Goal: Complete application form

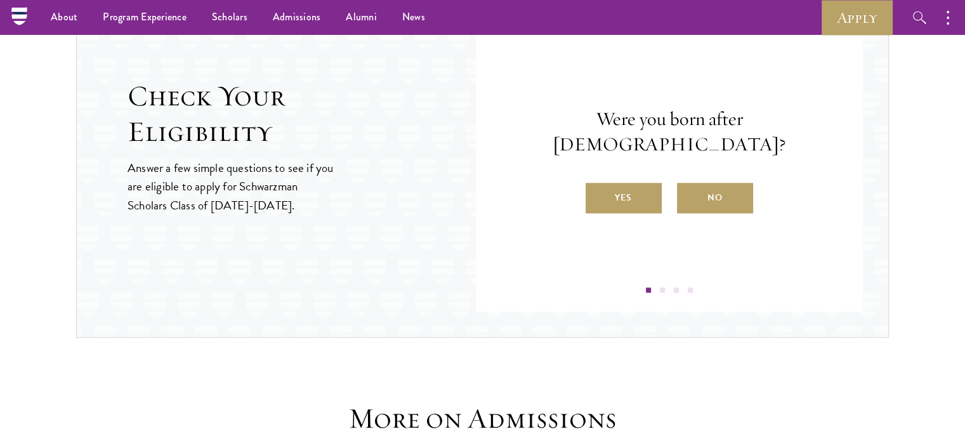
scroll to position [1384, 0]
click at [632, 183] on label "Yes" at bounding box center [623, 198] width 76 height 30
click at [597, 185] on input "Yes" at bounding box center [590, 190] width 11 height 11
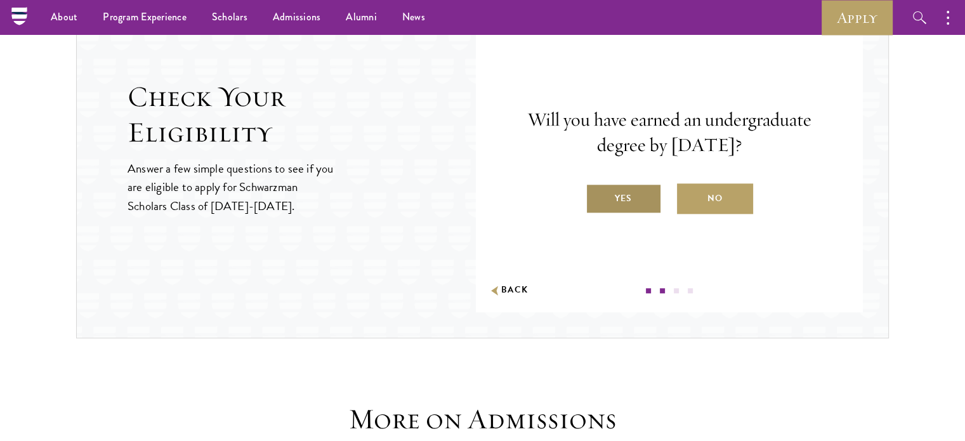
click at [630, 192] on label "Yes" at bounding box center [623, 198] width 76 height 30
click at [597, 192] on input "Yes" at bounding box center [590, 190] width 11 height 11
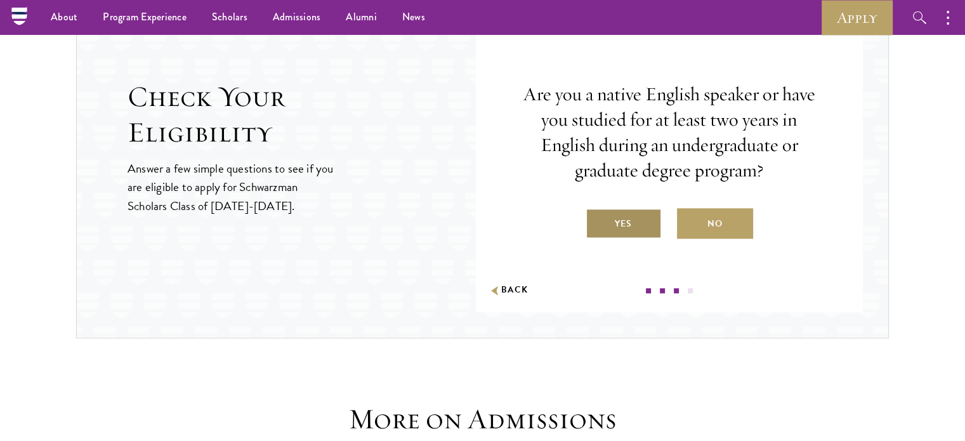
click at [635, 208] on label "Yes" at bounding box center [623, 223] width 76 height 30
click at [597, 210] on input "Yes" at bounding box center [590, 215] width 11 height 11
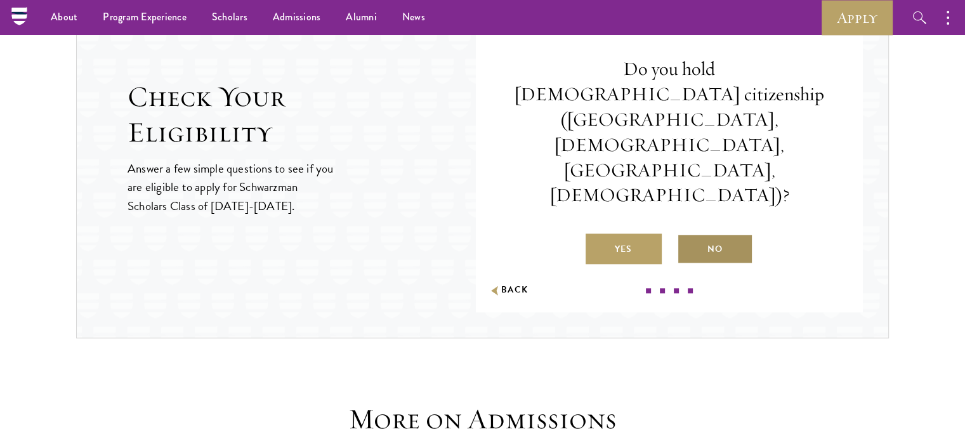
click at [710, 233] on label "No" at bounding box center [715, 248] width 76 height 30
click at [688, 235] on input "No" at bounding box center [682, 240] width 11 height 11
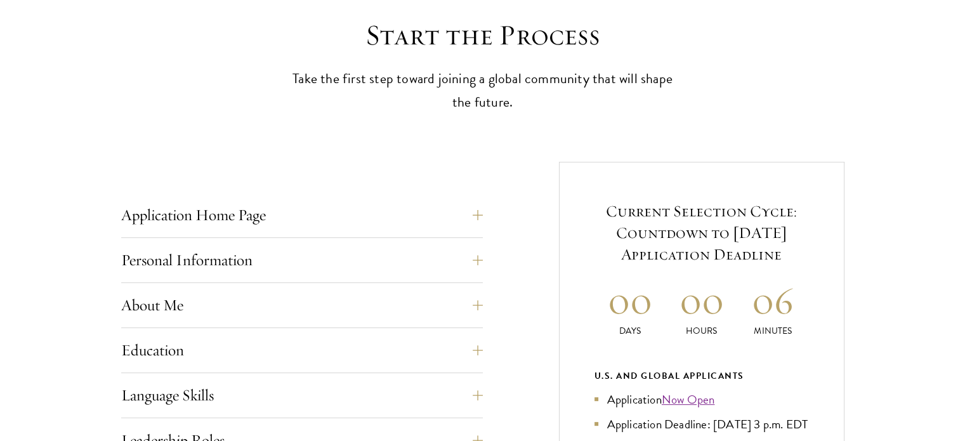
scroll to position [354, 0]
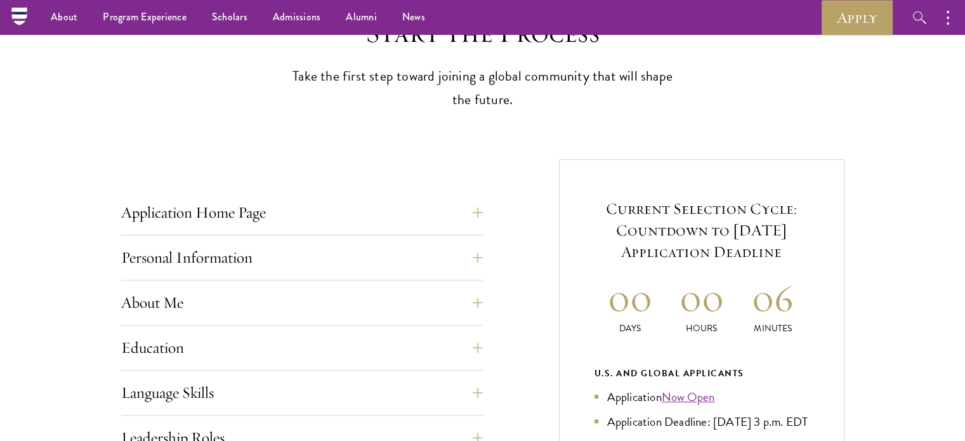
scroll to position [354, 0]
